Goal: Information Seeking & Learning: Learn about a topic

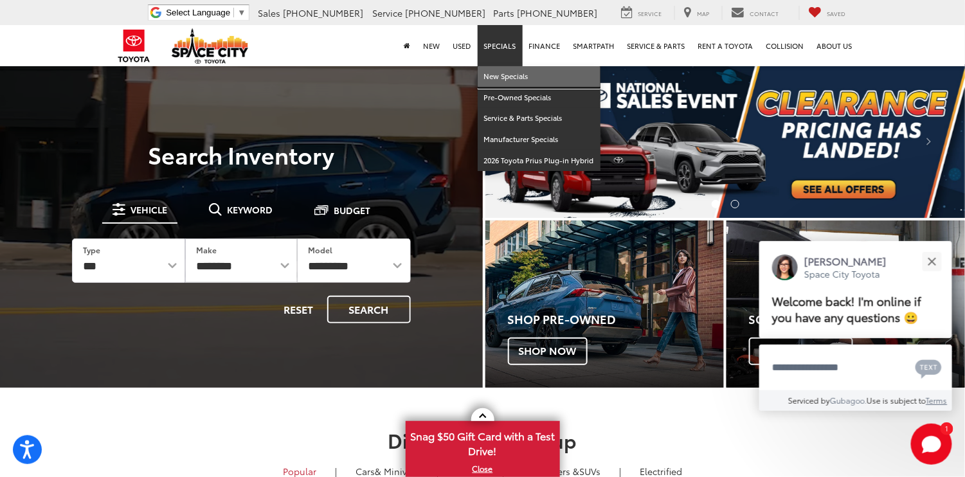
click at [497, 74] on link "New Specials" at bounding box center [539, 76] width 123 height 21
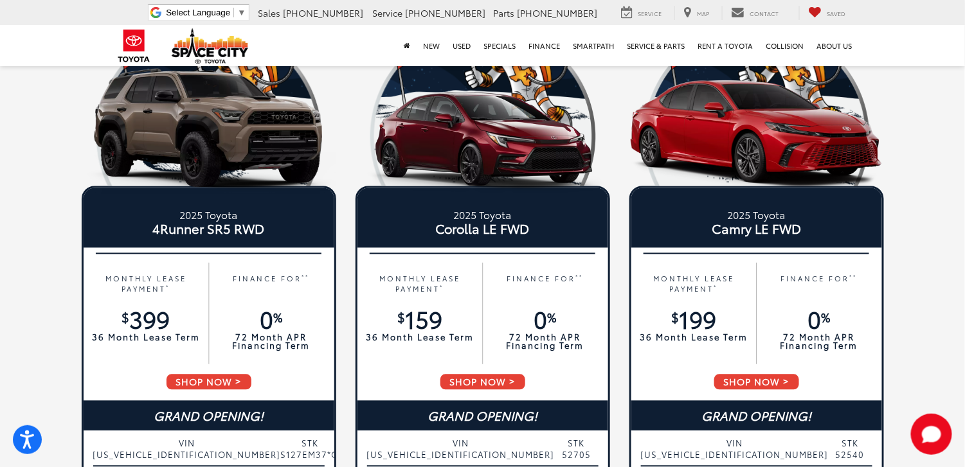
scroll to position [707, 0]
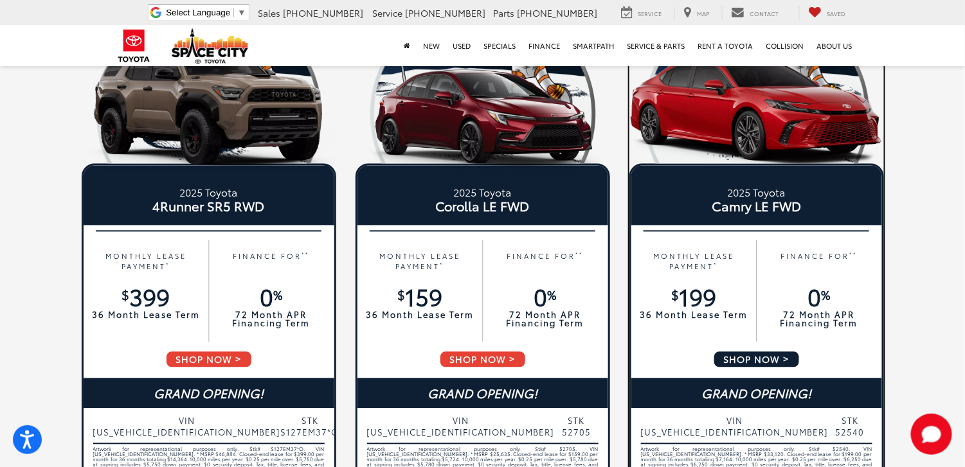
click at [786, 205] on span "Camry LE FWD" at bounding box center [757, 206] width 244 height 13
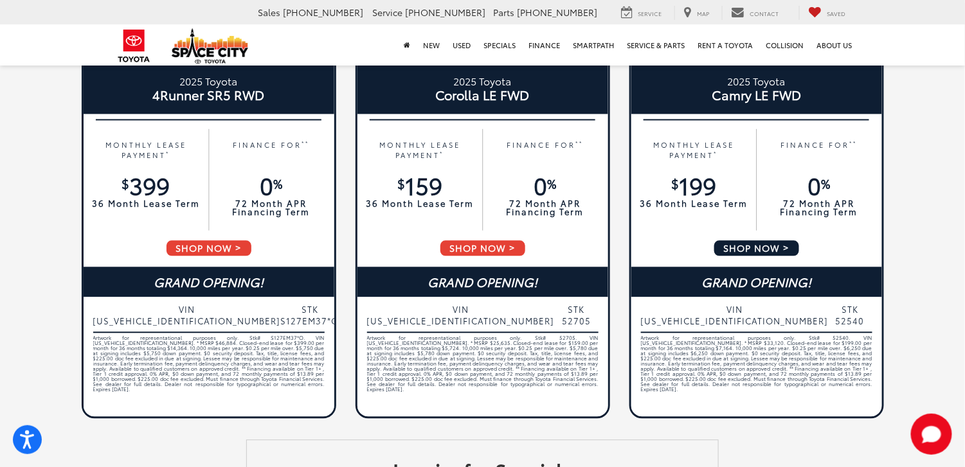
scroll to position [771, 0]
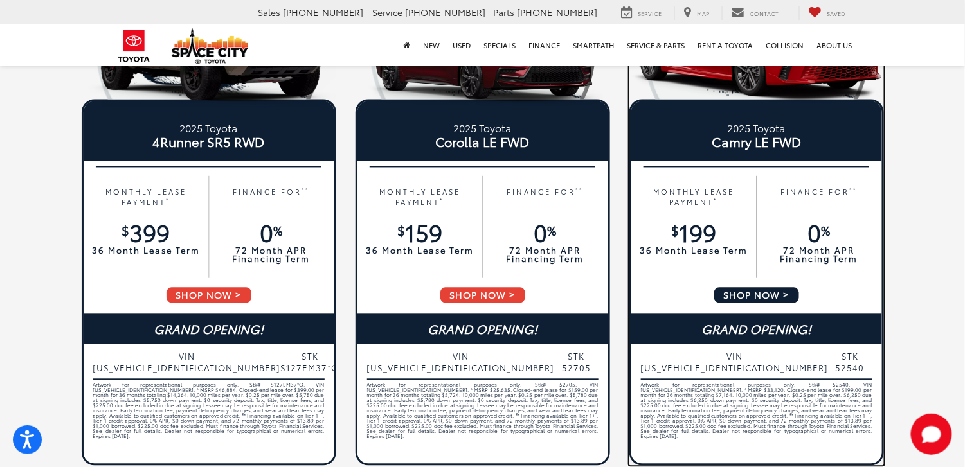
click at [857, 355] on span "STK 52540" at bounding box center [851, 362] width 44 height 23
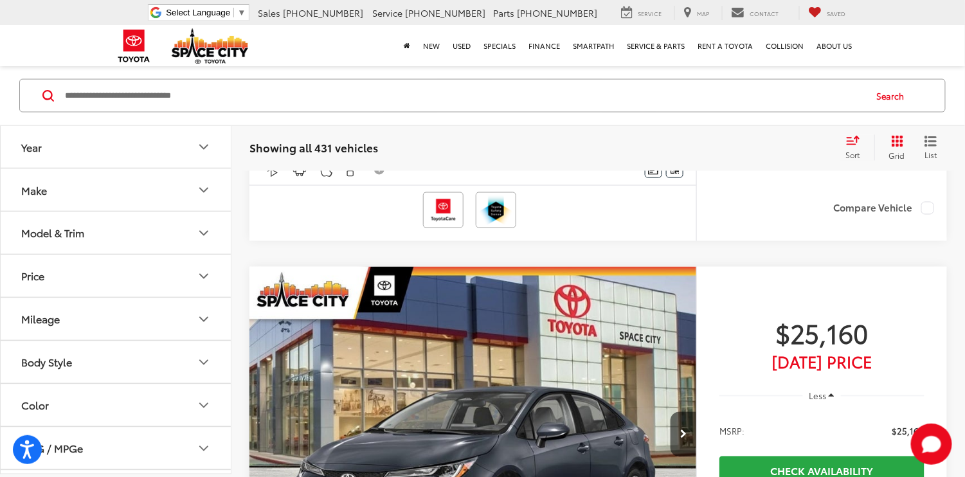
scroll to position [2186, 0]
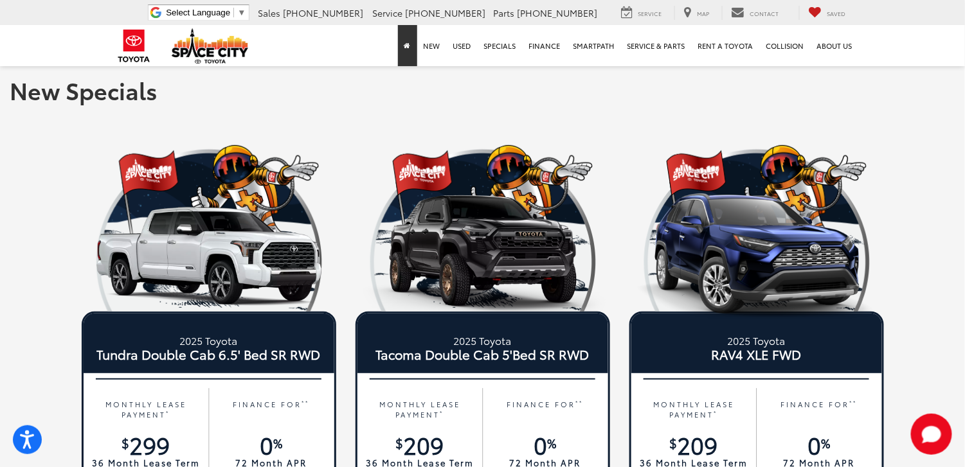
click at [406, 46] on icon "Home" at bounding box center [407, 45] width 6 height 7
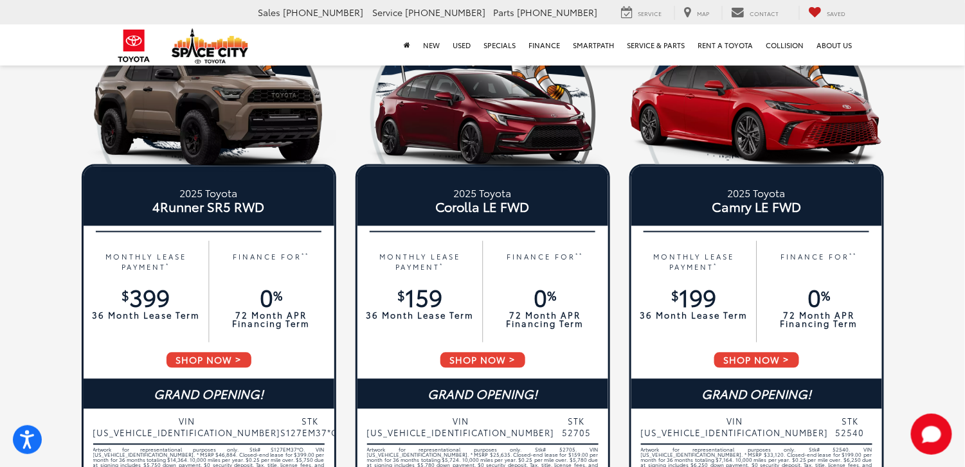
scroll to position [707, 0]
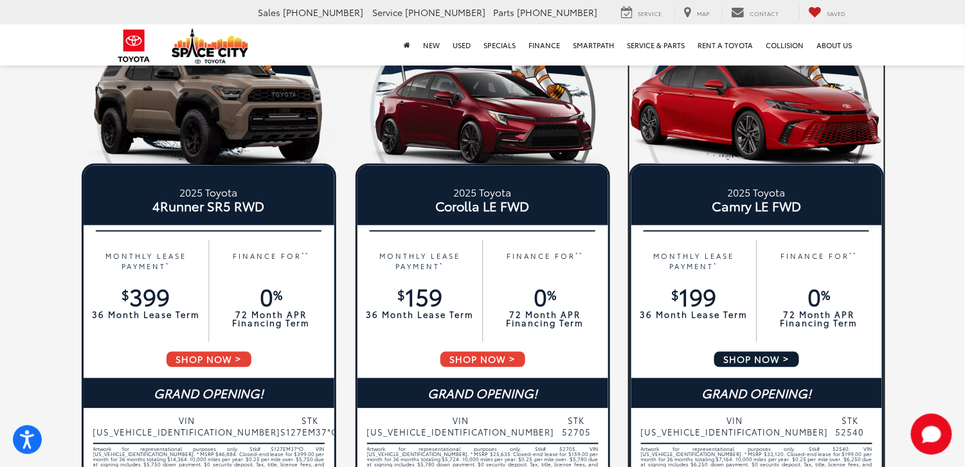
click at [762, 360] on span "SHOP NOW" at bounding box center [756, 360] width 87 height 18
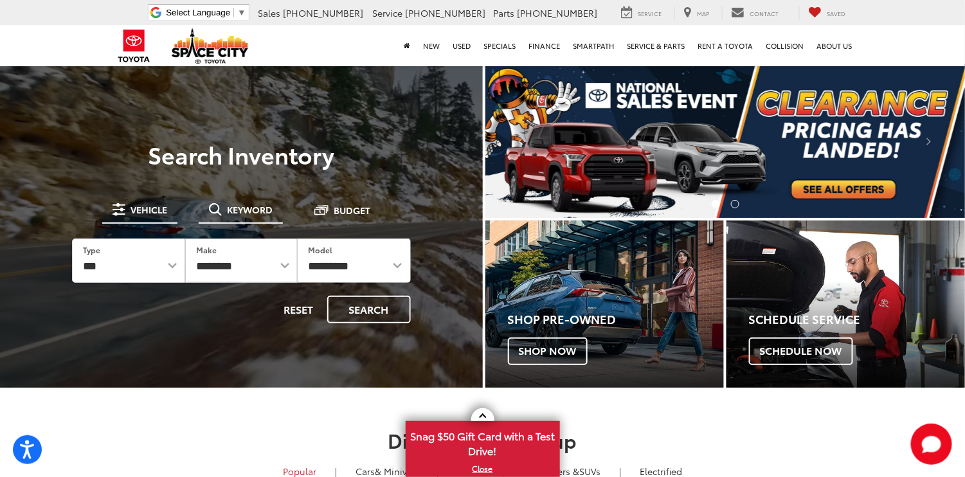
click at [244, 206] on span "Keyword" at bounding box center [250, 209] width 46 height 9
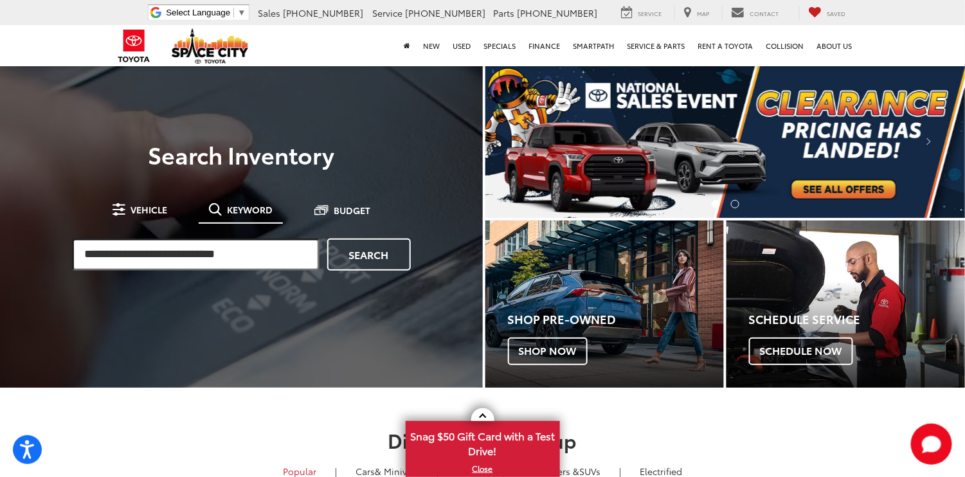
click at [203, 249] on input "search" at bounding box center [196, 255] width 248 height 32
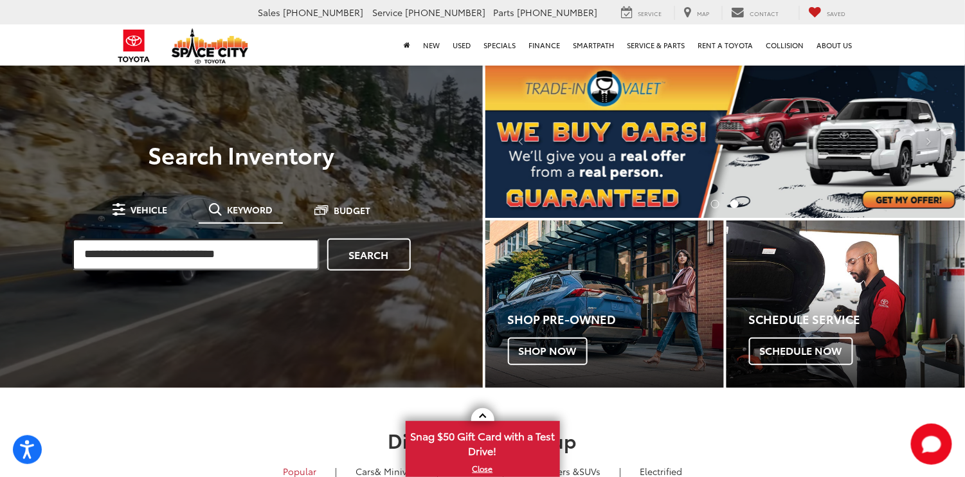
click at [135, 261] on input "search" at bounding box center [196, 255] width 248 height 32
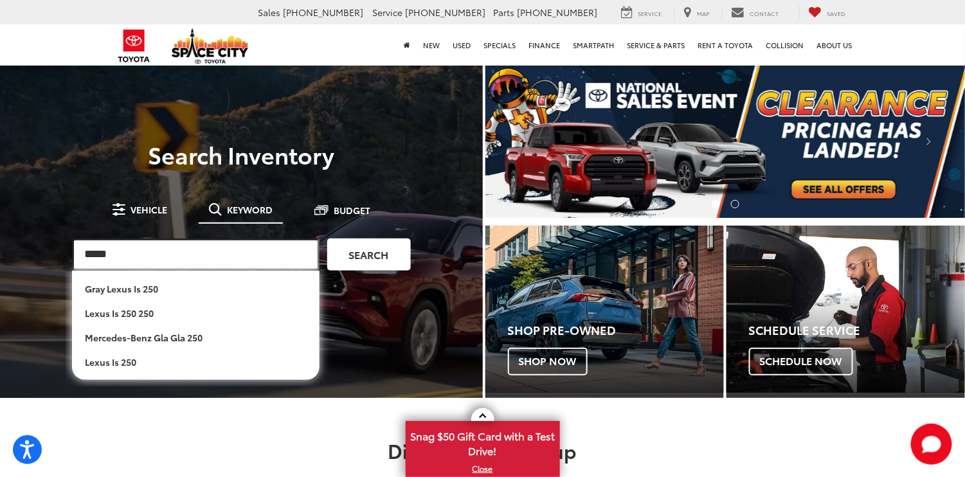
type input "*****"
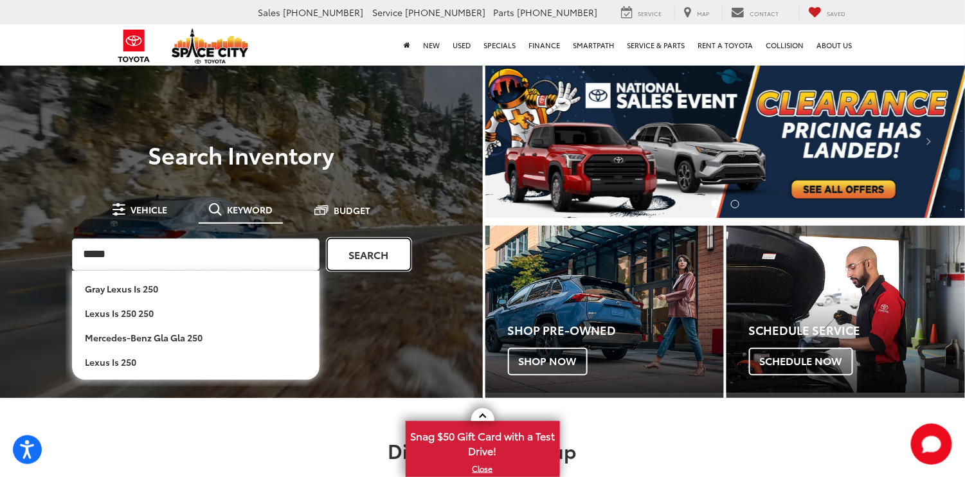
click at [370, 256] on link "Search" at bounding box center [369, 255] width 84 height 32
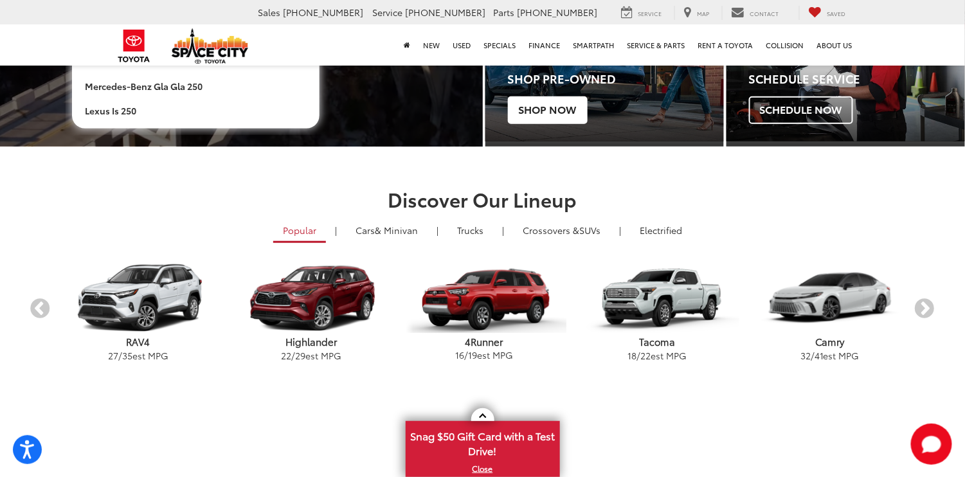
scroll to position [257, 0]
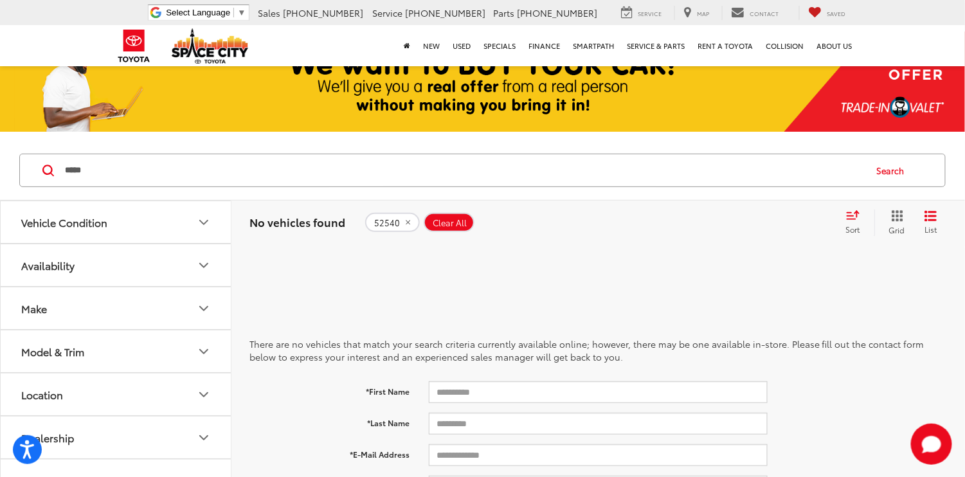
scroll to position [64, 0]
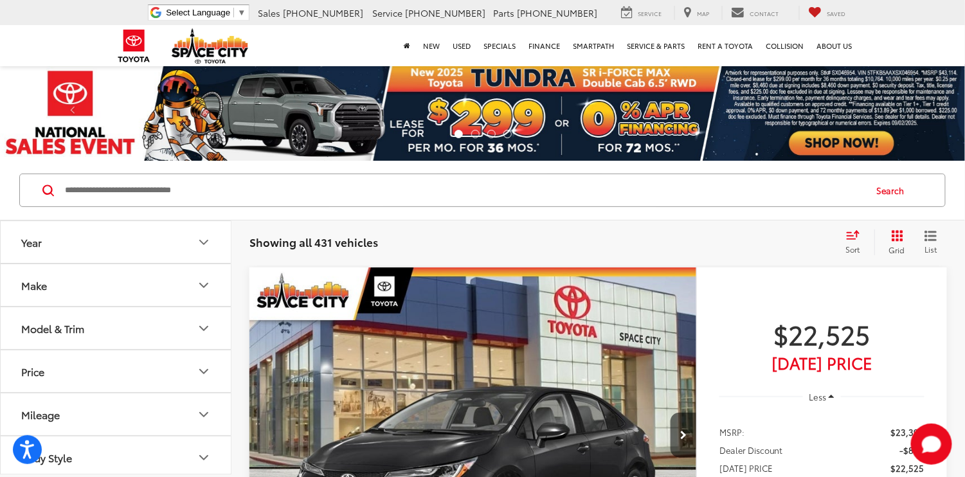
click at [196, 330] on icon "Model & Trim" at bounding box center [203, 328] width 15 height 15
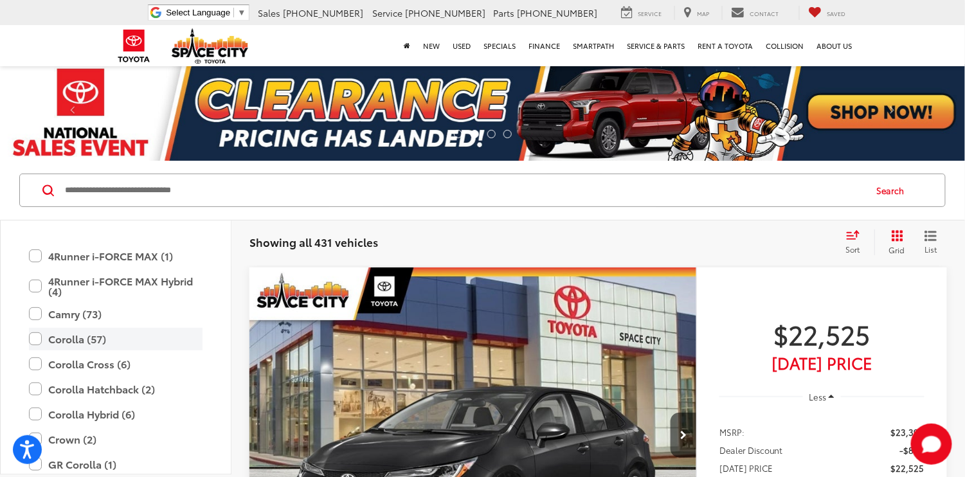
scroll to position [193, 0]
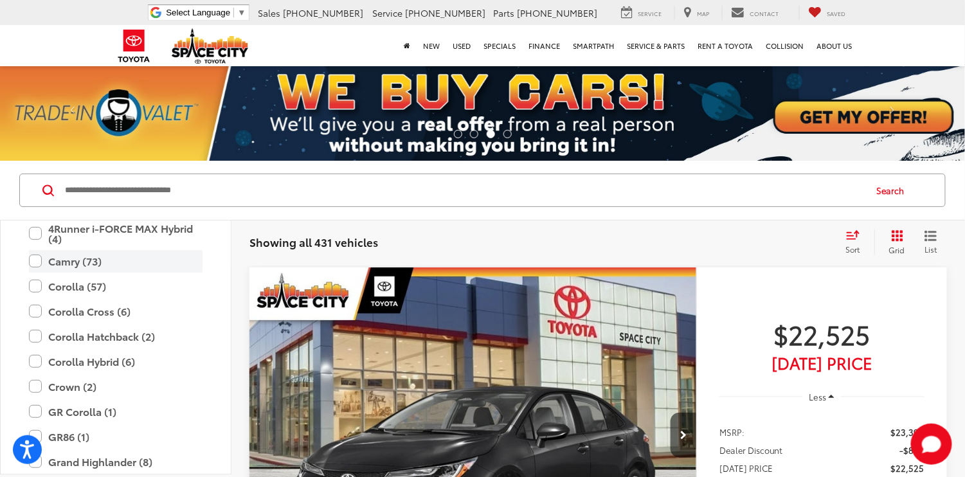
click at [32, 260] on label "Camry (73)" at bounding box center [116, 261] width 174 height 23
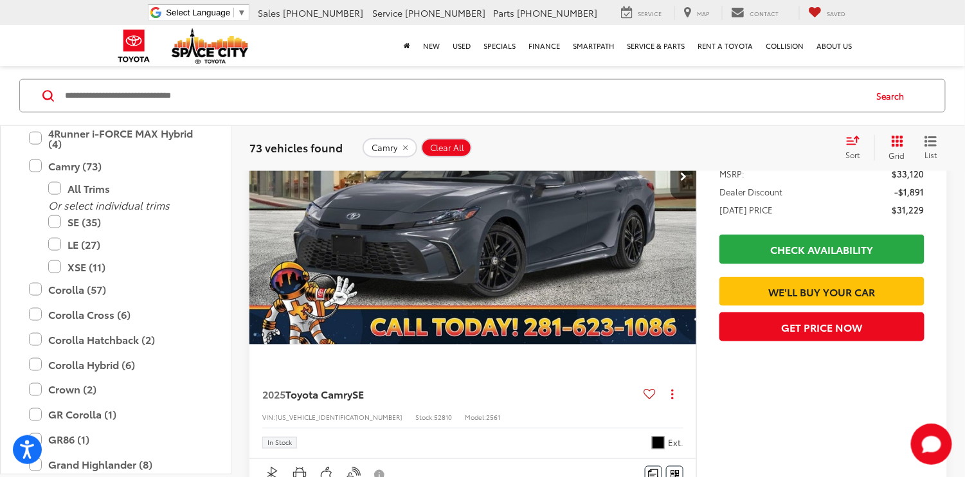
scroll to position [3600, 0]
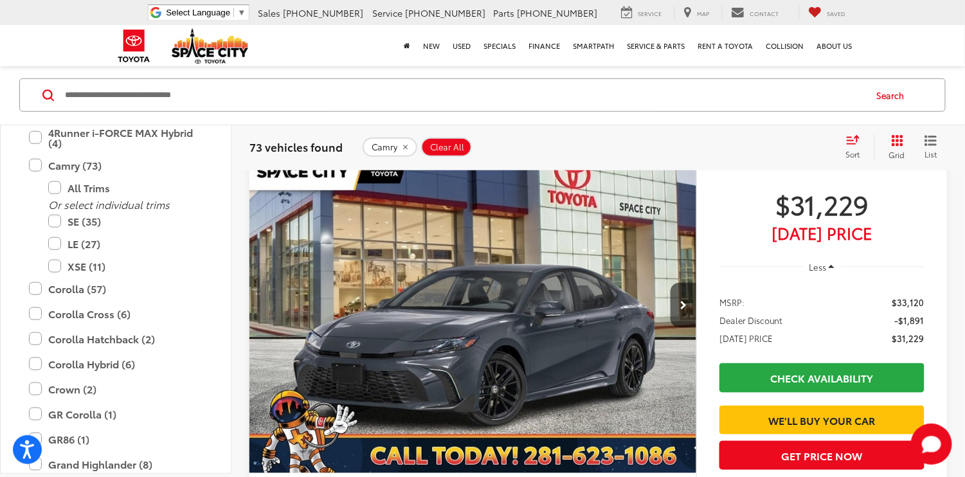
click at [519, 365] on img "2025 Toyota Camry SE 0" at bounding box center [473, 306] width 449 height 336
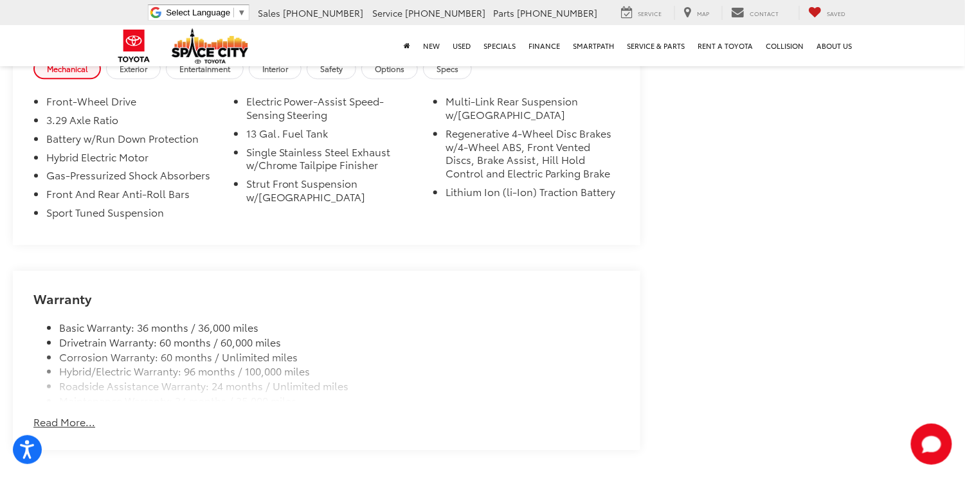
scroll to position [1350, 0]
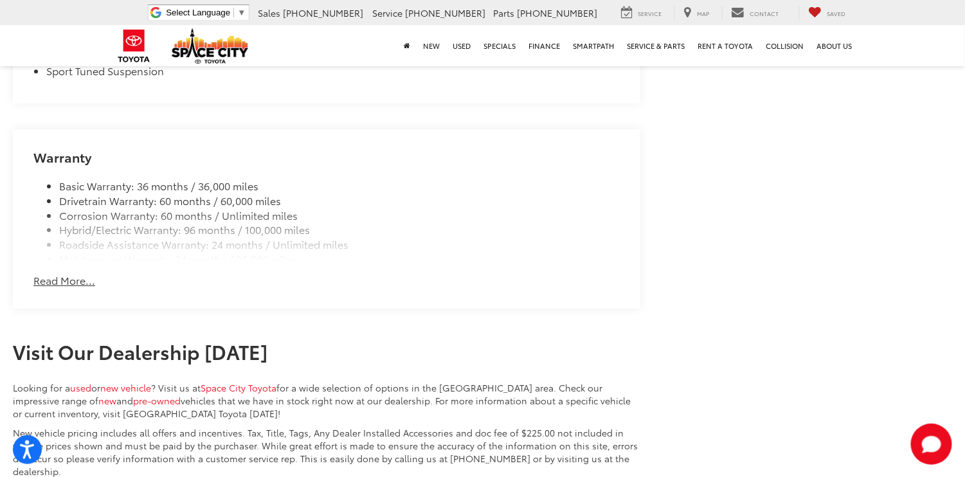
click at [69, 273] on button "Read More..." at bounding box center [64, 280] width 62 height 15
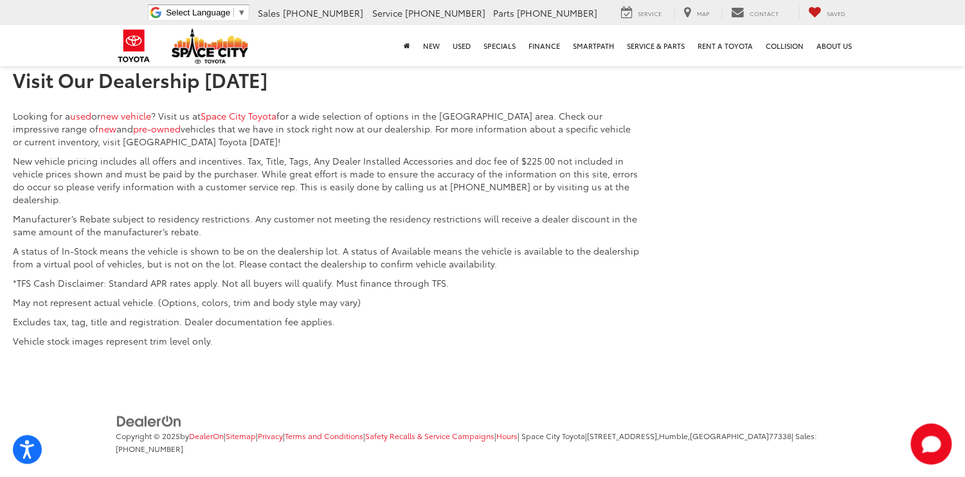
scroll to position [1629, 0]
